Goal: Use online tool/utility: Use online tool/utility

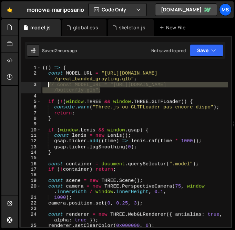
drag, startPoint x: 104, startPoint y: 90, endPoint x: 47, endPoint y: 86, distance: 56.4
click at [47, 86] on div "(( ) => { const MODEL_URL = "https://store-video.b-cdn.net/threejs /great_bande…" at bounding box center [134, 151] width 187 height 173
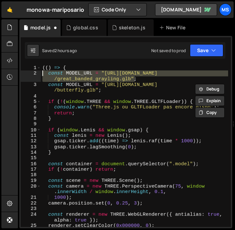
drag, startPoint x: 141, startPoint y: 81, endPoint x: 35, endPoint y: 76, distance: 106.4
click at [35, 76] on div "const MODEL_URL = "https://Store-video.b-cdn.net/threejs/butterfly.glb"; 1 2 3 …" at bounding box center [126, 146] width 210 height 162
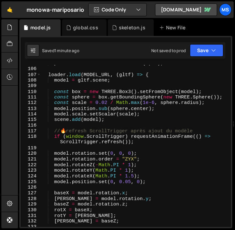
scroll to position [680, 0]
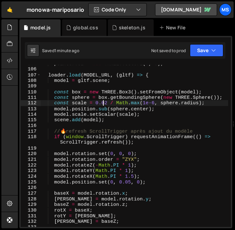
click at [104, 103] on div "pointerVel = new THREE . Vector2 ( 0 , 0 ) ; loader . load ( MODEL_URL , ( gltf…" at bounding box center [134, 147] width 187 height 173
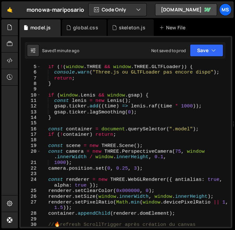
scroll to position [0, 0]
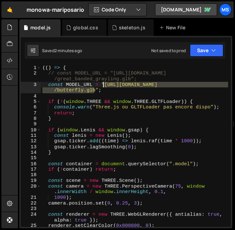
drag, startPoint x: 94, startPoint y: 91, endPoint x: 104, endPoint y: 84, distance: 11.8
click at [104, 84] on div "(( ) => { // const MODEL_URL = "https://store-video.b-cdn.net/threejs /great_ba…" at bounding box center [134, 151] width 187 height 173
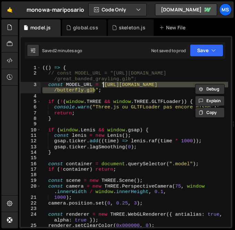
paste textarea "%20(1)"
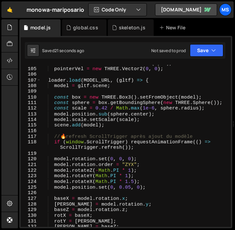
scroll to position [675, 0]
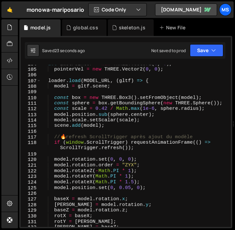
click at [125, 183] on div "let lastPointer = new THREE . Vector2 ( 0 , 0 ) , pointerVel = new THREE . Vect…" at bounding box center [134, 147] width 187 height 173
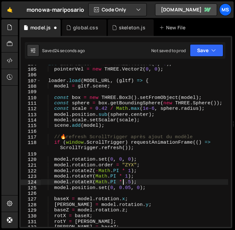
scroll to position [0, 6]
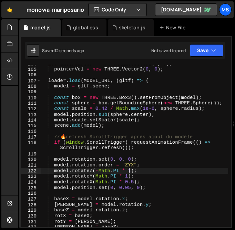
click at [129, 169] on div "let lastPointer = new THREE . Vector2 ( 0 , 0 ) , pointerVel = new THREE . Vect…" at bounding box center [134, 147] width 187 height 173
click at [139, 174] on div "let lastPointer = new THREE . Vector2 ( 0 , 0 ) , pointerVel = new THREE . Vect…" at bounding box center [134, 147] width 187 height 173
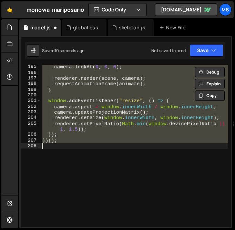
scroll to position [697, 0]
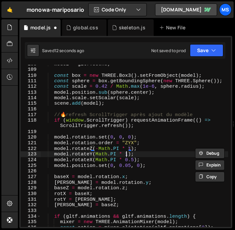
click at [126, 156] on div "model = gltf . scene ; const box = new THREE . Box3 ( ) . setFromObject ( model…" at bounding box center [134, 147] width 187 height 173
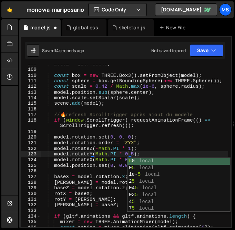
scroll to position [0, 6]
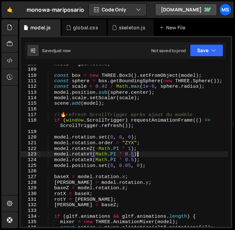
click at [146, 152] on div "model = gltf . scene ; const box = new THREE . Box3 ( ) . setFromObject ( model…" at bounding box center [134, 147] width 187 height 173
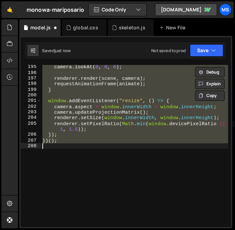
scroll to position [703, 0]
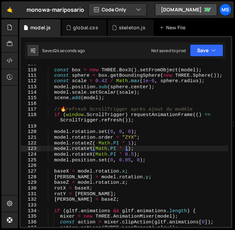
click at [128, 141] on div "const box = new THREE . Box3 ( ) . setFromObject ( model ) ; const sphere = box…" at bounding box center [134, 147] width 187 height 173
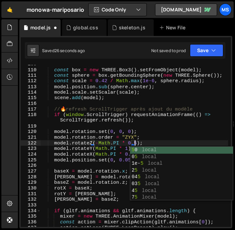
scroll to position [0, 6]
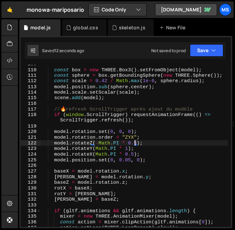
click at [134, 141] on div "const box = new THREE . Box3 ( ) . setFromObject ( model ) ; const sphere = box…" at bounding box center [134, 147] width 187 height 173
click at [125, 147] on div "const box = new THREE . Box3 ( ) . setFromObject ( model ) ; const sphere = box…" at bounding box center [134, 147] width 187 height 173
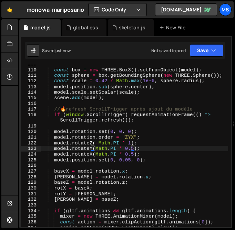
click at [131, 149] on div "const box = new THREE . Box3 ( ) . setFromObject ( model ) ; const sphere = box…" at bounding box center [134, 147] width 187 height 173
click at [132, 148] on div "const box = new THREE . Box3 ( ) . setFromObject ( model ) ; const sphere = box…" at bounding box center [134, 147] width 187 height 173
click at [135, 149] on div "const box = new THREE . Box3 ( ) . setFromObject ( model ) ; const sphere = box…" at bounding box center [134, 147] width 187 height 173
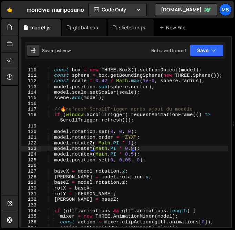
click at [131, 148] on div "const box = new THREE . Box3 ( ) . setFromObject ( model ) ; const sphere = box…" at bounding box center [134, 147] width 187 height 173
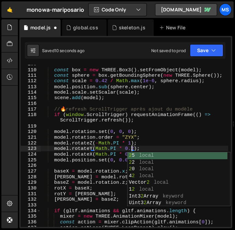
scroll to position [0, 6]
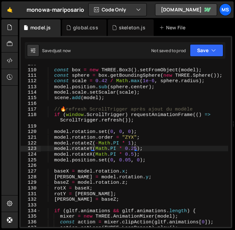
click at [133, 148] on div "const box = new THREE . Box3 ( ) . setFromObject ( model ) ; const sphere = box…" at bounding box center [134, 147] width 187 height 173
type textarea "model.rotateY(Math.PI * 0);"
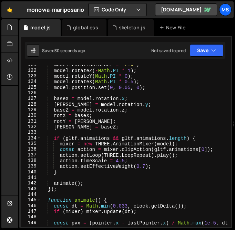
scroll to position [769, 0]
click at [117, 162] on div "model . rotation . order = "ZYX" ; model . rotateZ ( - Math . PI * 1 ) ; model …" at bounding box center [135, 151] width 188 height 179
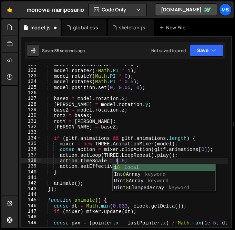
scroll to position [0, 5]
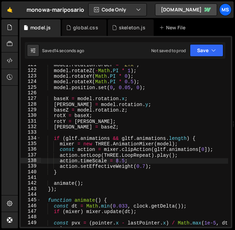
click at [118, 159] on div "model . rotation . order = "ZYX" ; model . rotateZ ( - Math . PI * 1 ) ; model …" at bounding box center [135, 151] width 188 height 179
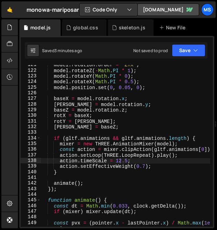
scroll to position [809, 0]
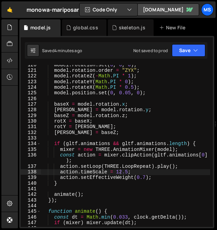
click at [144, 178] on div "model . rotation . set ( 0 , 0 , 0 ) ; model . rotation . order = "ZYX" ; model…" at bounding box center [125, 148] width 169 height 173
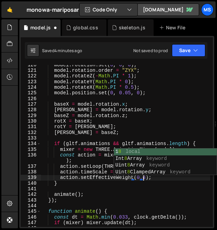
scroll to position [0, 7]
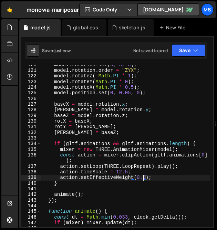
click at [119, 173] on div "model . rotation . set ( 0 , 0 , 0 ) ; model . rotation . order = "ZYX" ; model…" at bounding box center [125, 148] width 169 height 173
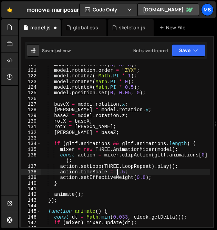
scroll to position [0, 6]
click at [119, 173] on div "model . rotation . set ( 0 , 0 , 0 ) ; model . rotation . order = "ZYX" ; model…" at bounding box center [125, 148] width 169 height 173
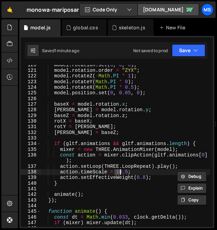
scroll to position [0, 5]
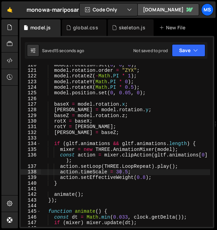
click at [94, 163] on div "model . rotation . set ( 0 , 0 , 0 ) ; model . rotation . order = "ZYX" ; model…" at bounding box center [125, 148] width 169 height 173
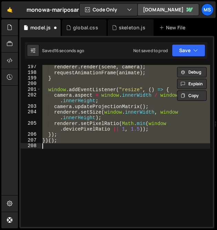
scroll to position [832, 0]
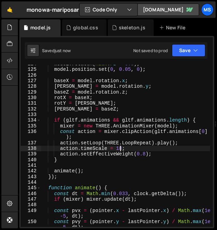
click at [143, 154] on div "model . rotateX ( Math . PI * 0.5 ) ; model . position . set ( 0 , 0.05 , 0 ) ;…" at bounding box center [125, 150] width 169 height 179
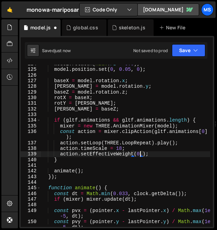
scroll to position [0, 7]
click at [118, 146] on div "model . rotateX ( Math . PI * 0.5 ) ; model . position . set ( 0 , 0.05 , 0 ) ;…" at bounding box center [125, 150] width 169 height 179
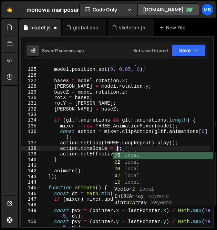
scroll to position [0, 5]
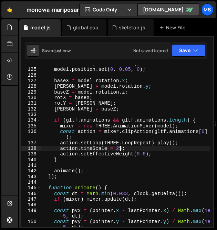
type textarea "action.timeScale = 25;"
click at [119, 114] on div "model . rotateX ( Math . PI * 0.5 ) ; model . position . set ( 0 , 0.05 , 0 ) ;…" at bounding box center [125, 150] width 169 height 179
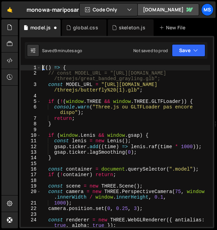
scroll to position [0, 0]
type textarea "})();"
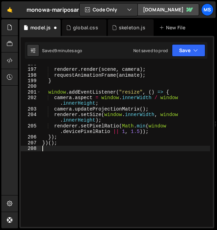
scroll to position [1322, 0]
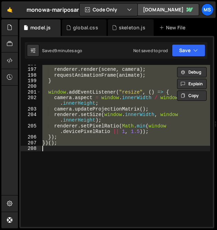
type textarea "// })();"
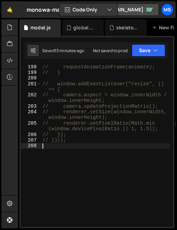
scroll to position [1618, 0]
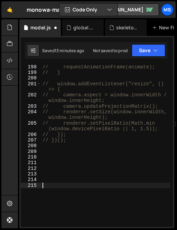
paste textarea "const r = Math.min(1, Math.hypot(pointer.x, pointer.y));"
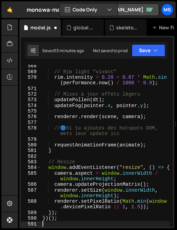
scroll to position [4629, 0]
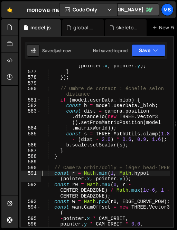
type textarea "const r = Math.min(1, Math.hypot(pointer.x, pointer.y));"
click at [72, 161] on div "sh . uniforms . pointer . value . set ( pointer . x , pointer . y ) ; } }) ; //…" at bounding box center [105, 150] width 129 height 184
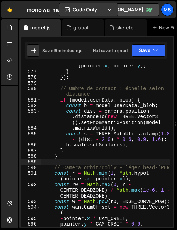
type textarea "})();"
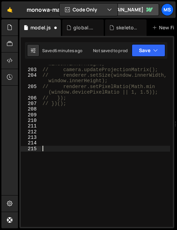
paste textarea "// Rendu: BG → scene RT → bright + blur → composite final"
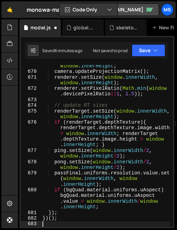
scroll to position [5756, 0]
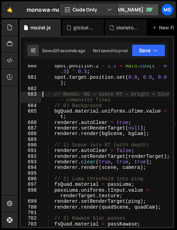
click at [73, 159] on div "spot . position . z = 1.2 + Math . cos ( t * 0 .3 ) * 0.3 ; spot . target . pos…" at bounding box center [105, 155] width 129 height 184
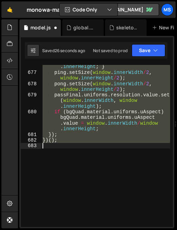
type textarea "})();"
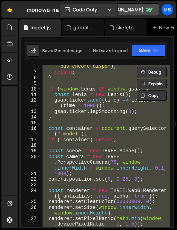
scroll to position [0, 0]
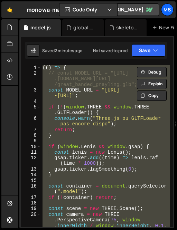
click at [84, 90] on div "(( ) => { // const MODEL_URL = "[URL] .[DOMAIN_NAME][URL] /great_banded_graylin…" at bounding box center [105, 146] width 129 height 162
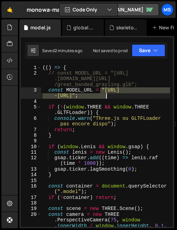
drag, startPoint x: 101, startPoint y: 90, endPoint x: 107, endPoint y: 95, distance: 8.3
click at [107, 95] on div "(( ) => { // const MODEL_URL = "[URL] .[DOMAIN_NAME][URL] /great_banded_graylin…" at bounding box center [105, 151] width 129 height 173
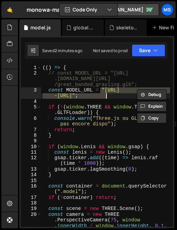
click at [104, 89] on div "(( ) => { // const MODEL_URL = "[URL] .[DOMAIN_NAME][URL] /great_banded_graylin…" at bounding box center [105, 146] width 129 height 162
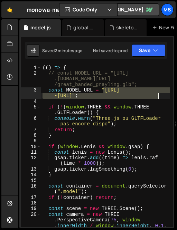
drag, startPoint x: 104, startPoint y: 89, endPoint x: 158, endPoint y: 97, distance: 54.8
click at [158, 97] on div "(( ) => { // const MODEL_URL = "[URL] .[DOMAIN_NAME][URL] /great_banded_graylin…" at bounding box center [105, 151] width 129 height 173
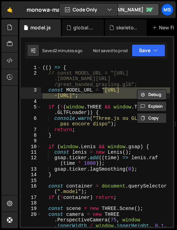
paste textarea "anthurium_plant"
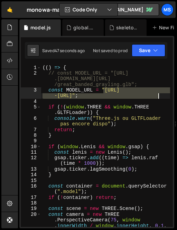
drag, startPoint x: 103, startPoint y: 91, endPoint x: 157, endPoint y: 96, distance: 53.7
click at [157, 96] on div "(( ) => { // const MODEL_URL = "[URL] .[DOMAIN_NAME][URL] /great_banded_graylin…" at bounding box center [105, 151] width 129 height 173
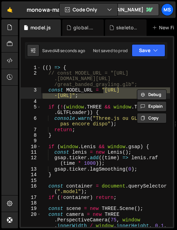
paste textarea "locasia_-_tropical_plants_pack_free_sample"
type textarea "const MODEL_URL = "[URL][DOMAIN_NAME]";"
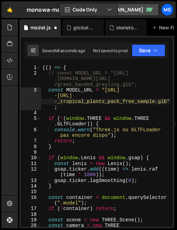
click at [0, 0] on button "Debug" at bounding box center [0, 0] width 0 height 0
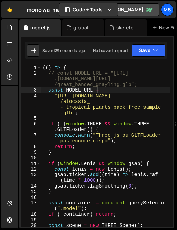
scroll to position [637, 0]
click at [83, 159] on div "(( ) => { // const MODEL_URL = "[URL] .[DOMAIN_NAME][URL] /great_banded_graylin…" at bounding box center [105, 157] width 129 height 184
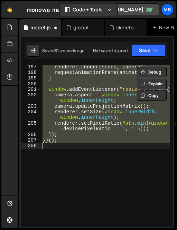
scroll to position [0, 0]
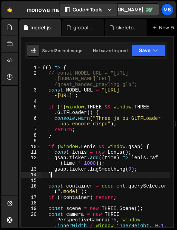
click at [85, 175] on div "(( ) => { // const MODEL_URL = "[URL] .[DOMAIN_NAME][URL] /great_banded_graylin…" at bounding box center [105, 151] width 129 height 173
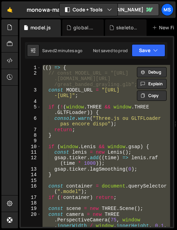
type textarea "// })();"
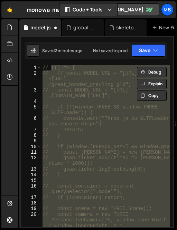
scroll to position [1540, 0]
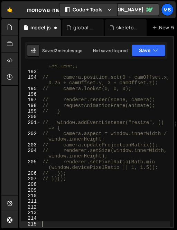
paste textarea "THREE.MathUtils.lerp(0, -CAM_DOLLY, w)"
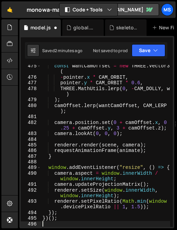
scroll to position [3879, 0]
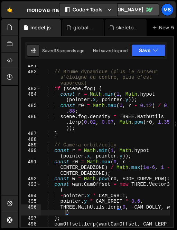
click at [42, 212] on div "// Brume dynamique (plus le curseur s’éloigne du centre, plus c’est vaporeux) i…" at bounding box center [105, 152] width 129 height 179
click at [97, 196] on div "// Brume dynamique (plus le curseur s’éloigne du centre, plus c’est vaporeux) i…" at bounding box center [105, 152] width 129 height 179
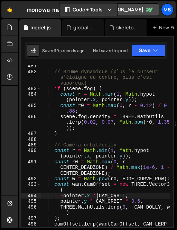
type textarea "})();"
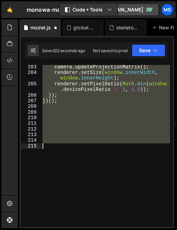
scroll to position [1568, 0]
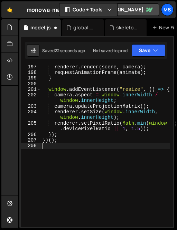
type textarea "})();"
